Goal: Task Accomplishment & Management: Use online tool/utility

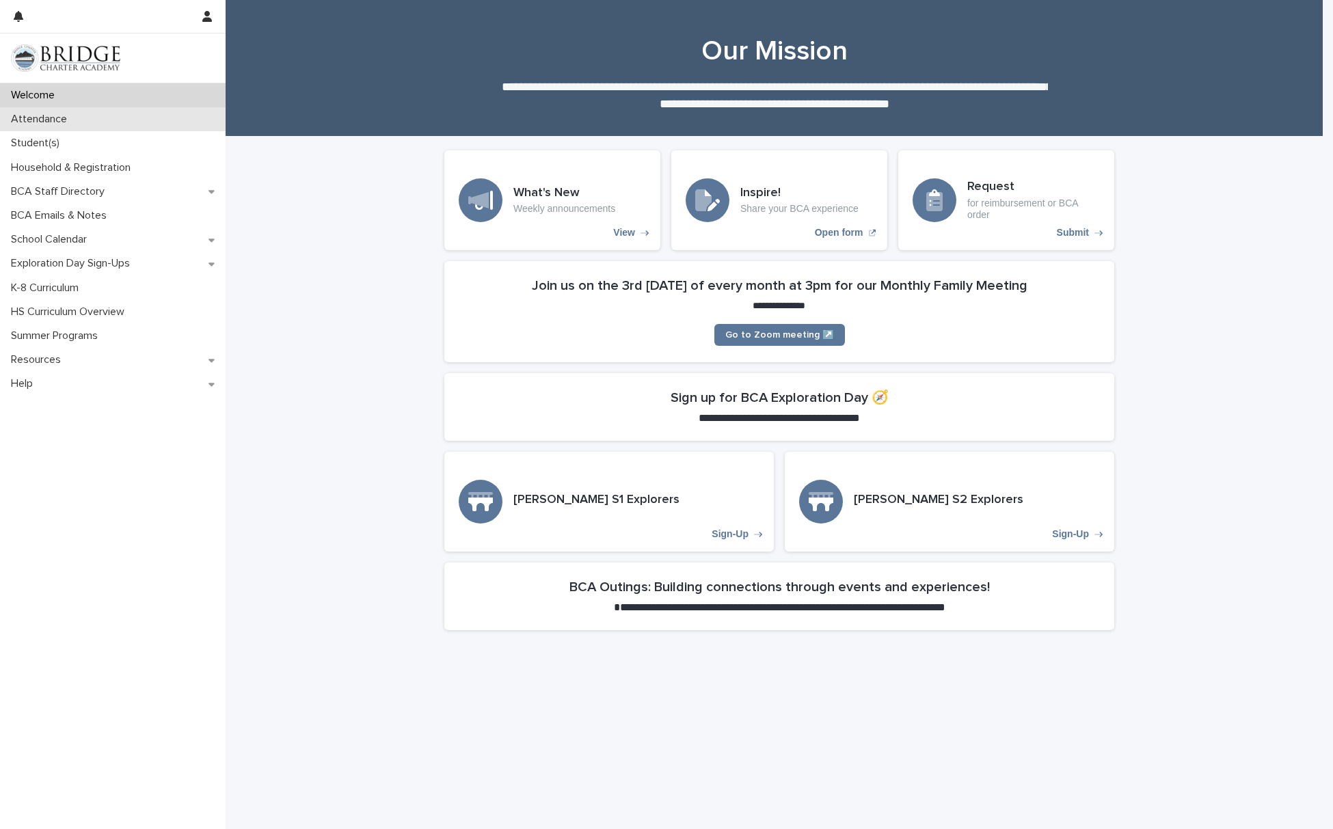
click at [78, 117] on div "Attendance" at bounding box center [113, 119] width 226 height 24
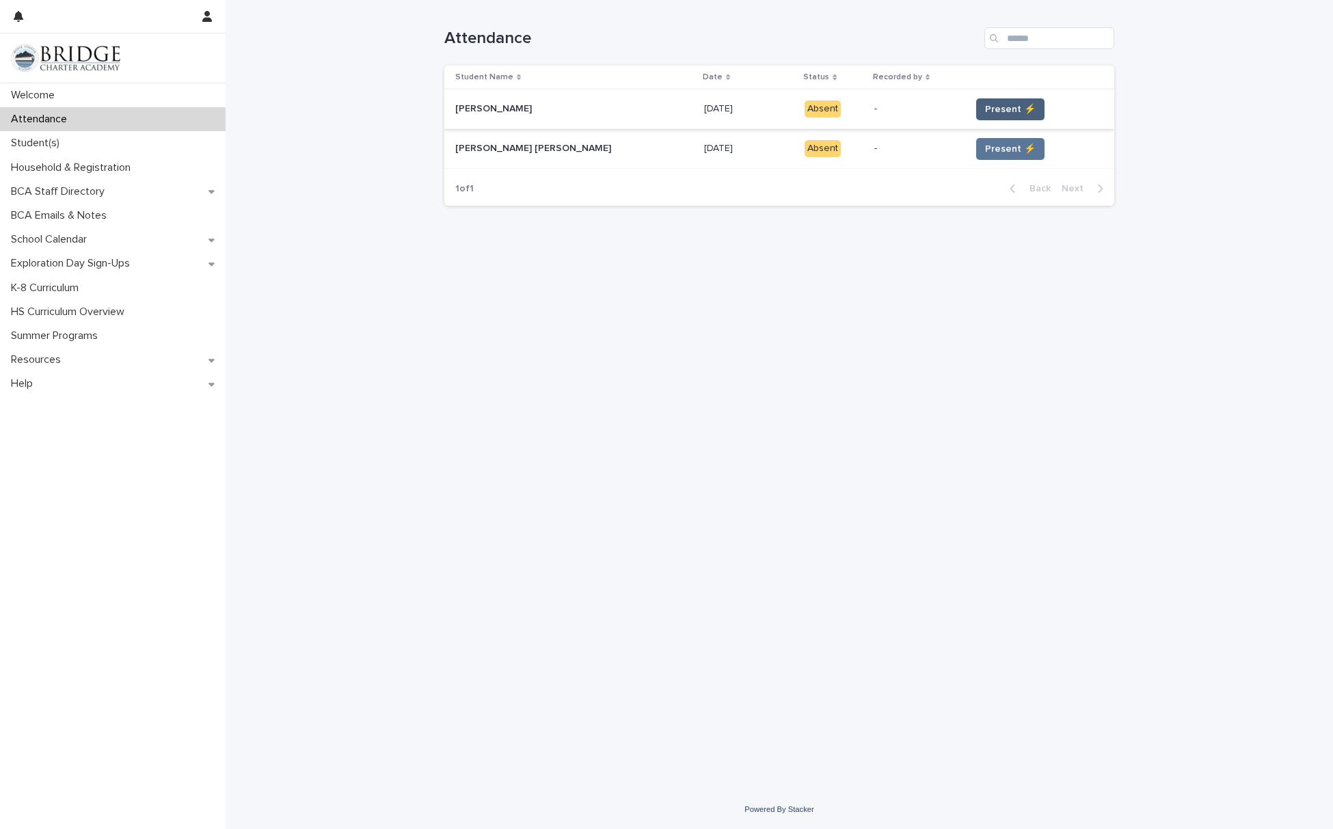
click at [985, 106] on span "Present ⚡" at bounding box center [1010, 110] width 51 height 14
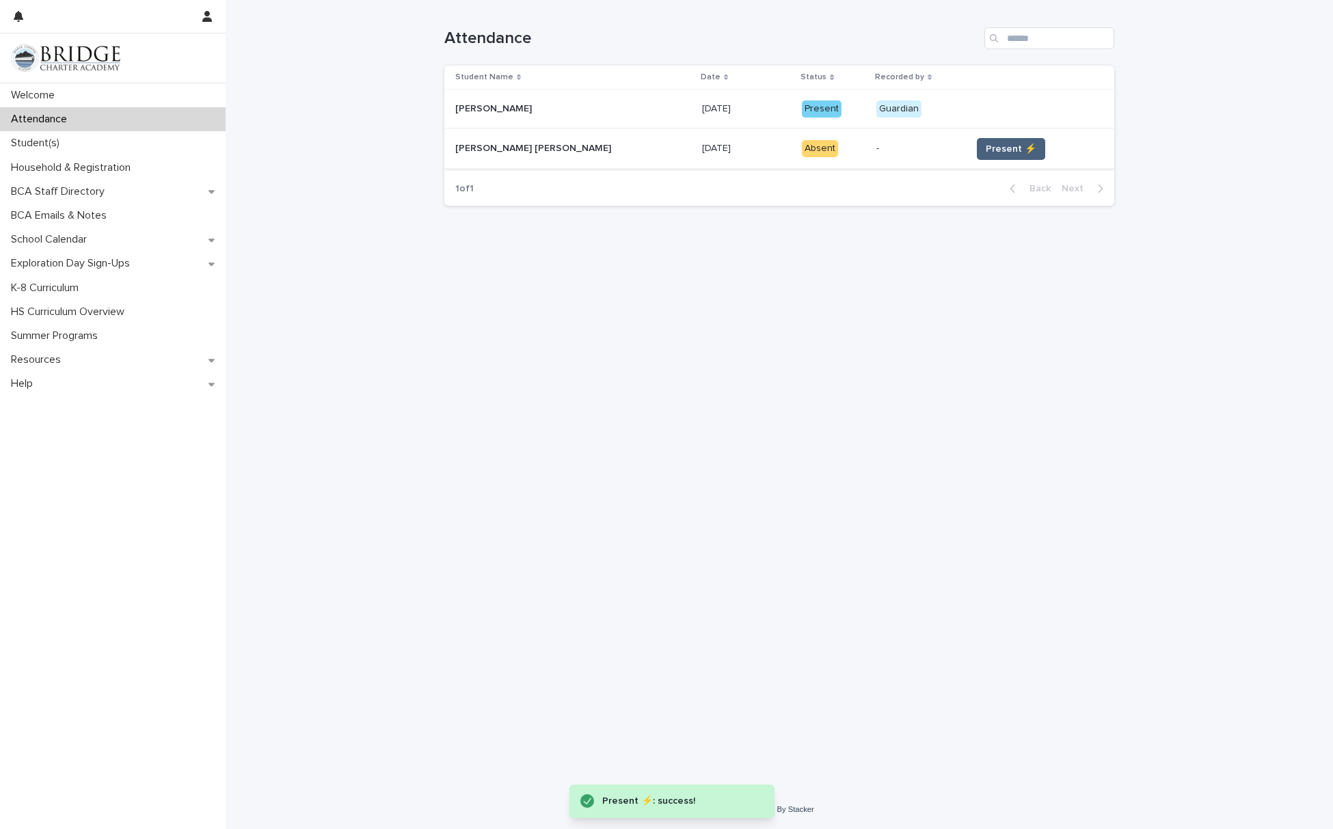
click at [986, 144] on span "Present ⚡" at bounding box center [1011, 149] width 51 height 14
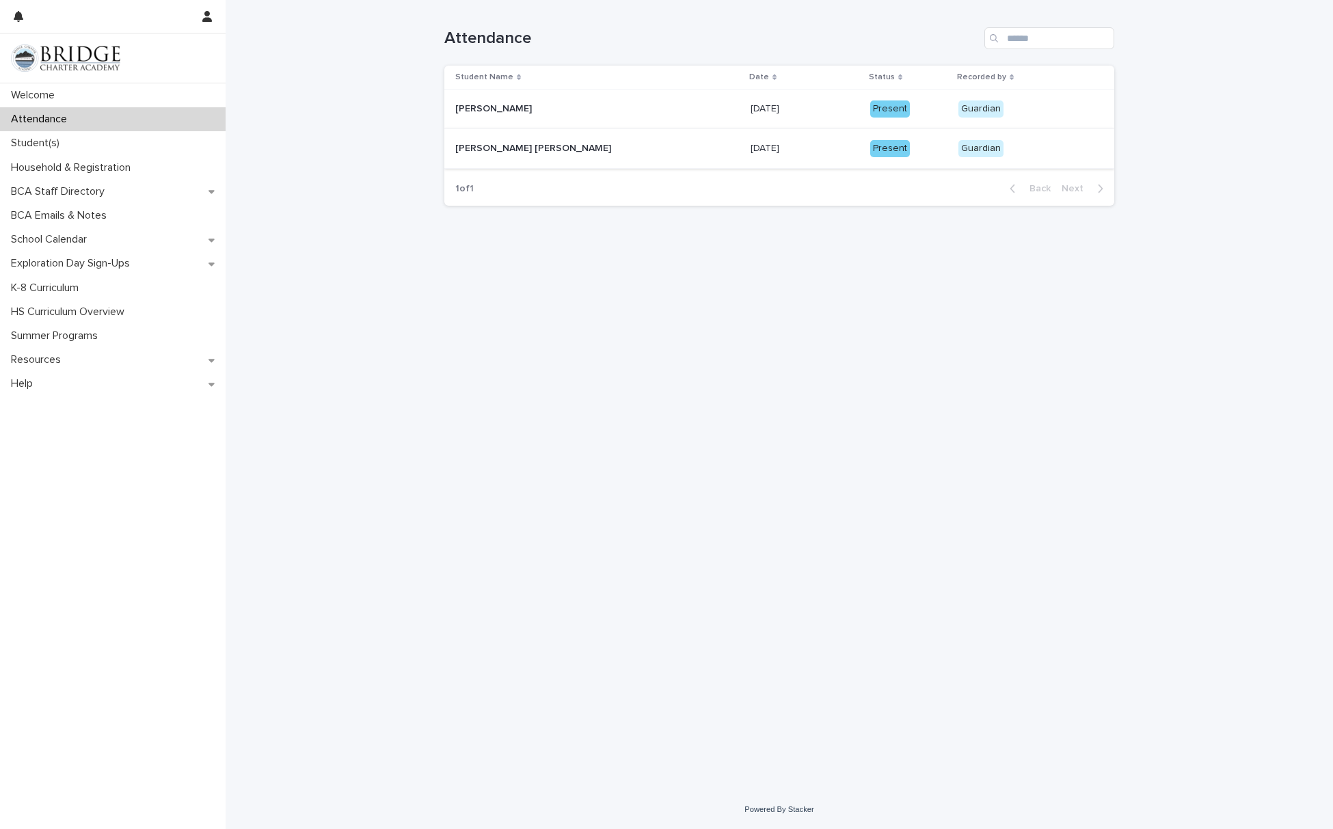
click at [282, 206] on div "Loading... Saving… Loading... Saving… Attendance Student Name Date Status Recor…" at bounding box center [779, 395] width 1107 height 790
click at [45, 147] on p "Student(s)" at bounding box center [37, 143] width 65 height 13
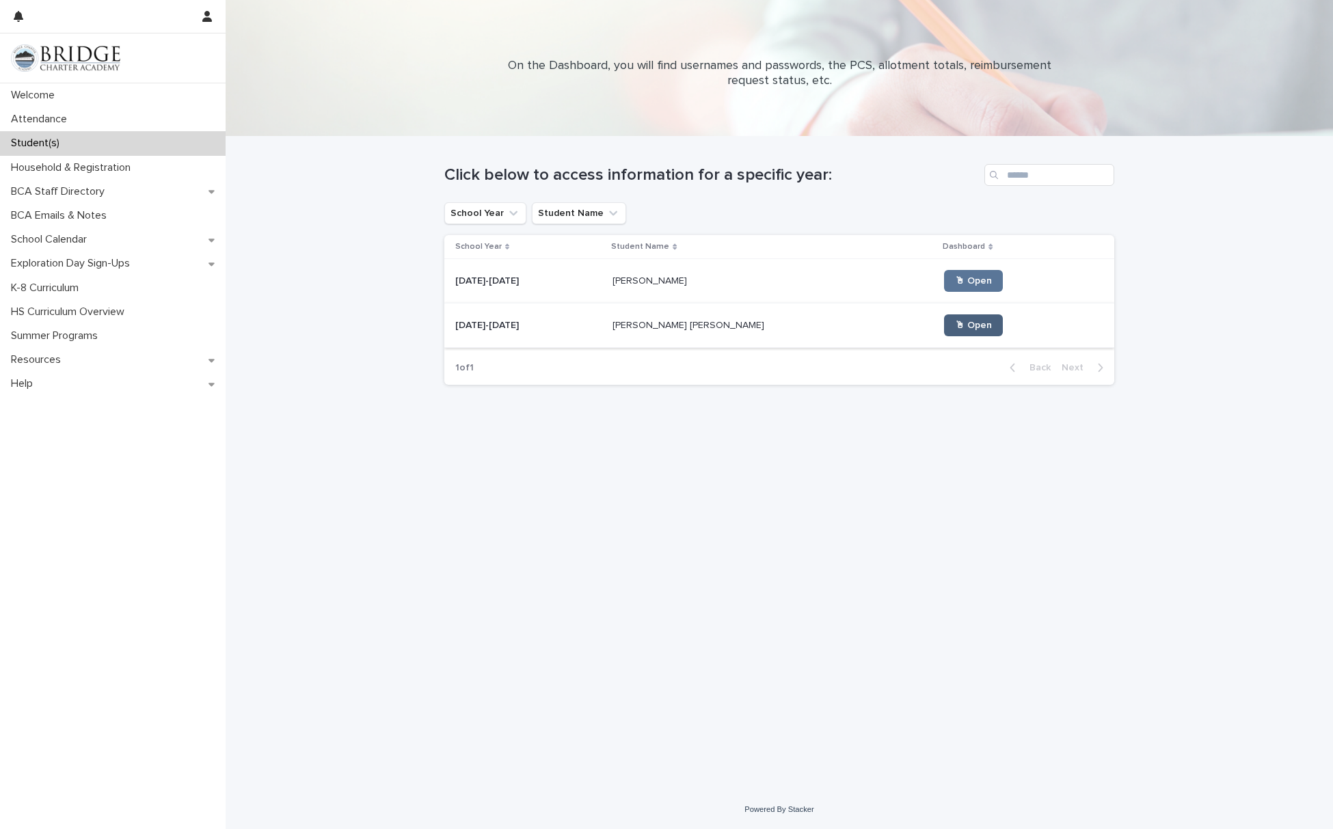
click at [955, 321] on span "🖱 Open" at bounding box center [973, 326] width 37 height 10
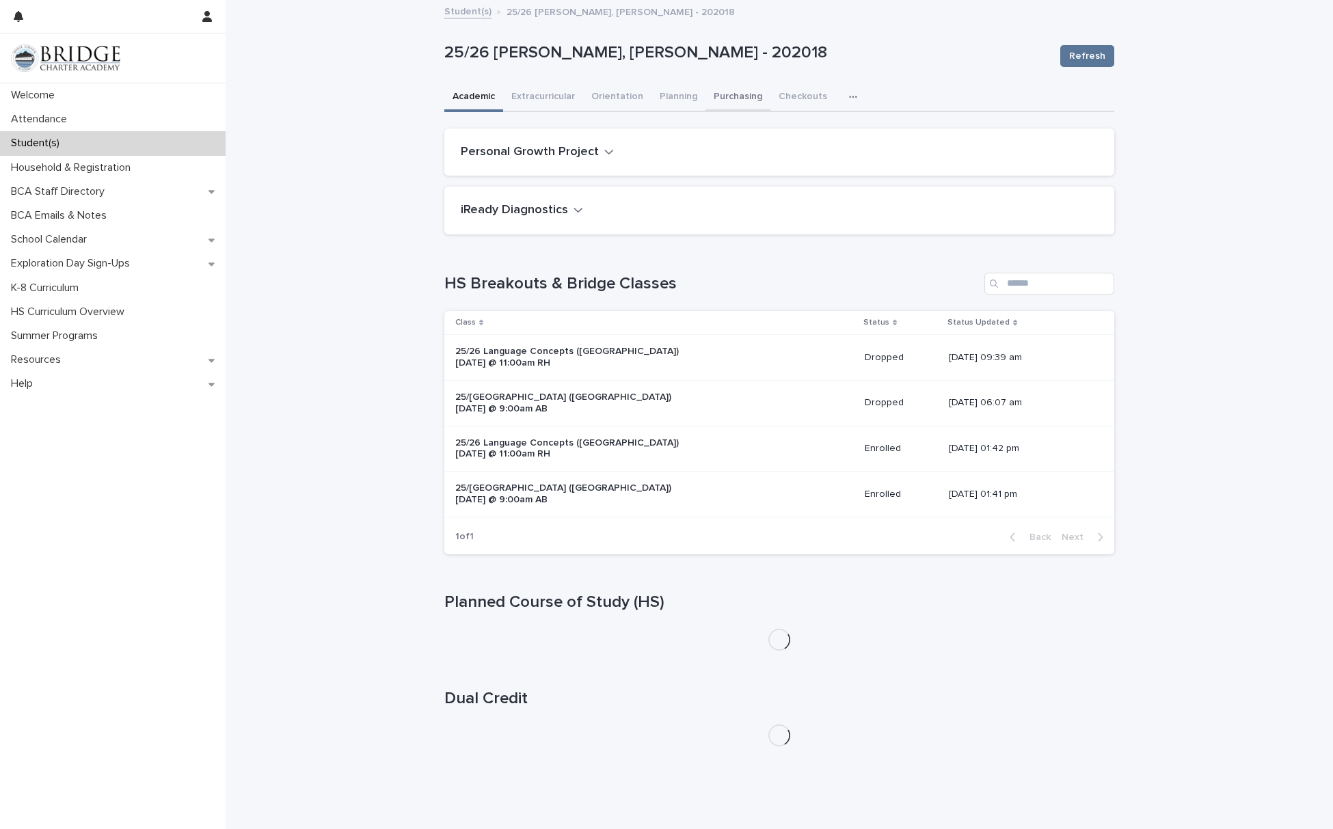
click at [715, 100] on button "Purchasing" at bounding box center [737, 97] width 65 height 29
